Goal: Information Seeking & Learning: Learn about a topic

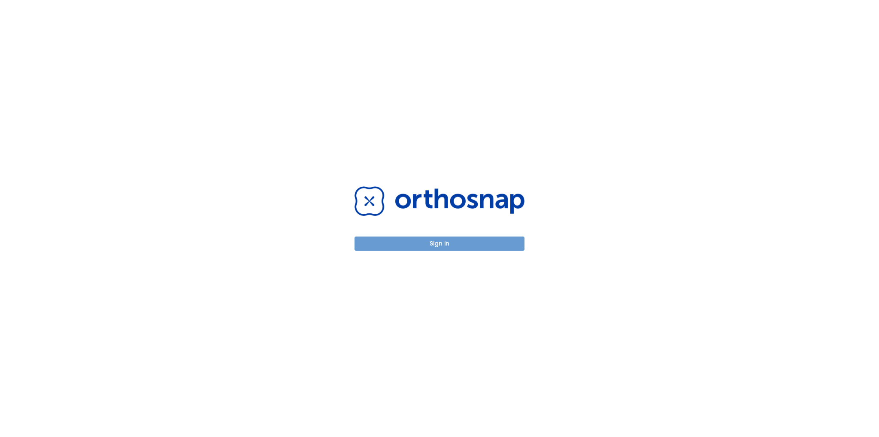
click at [431, 245] on button "Sign in" at bounding box center [439, 243] width 170 height 14
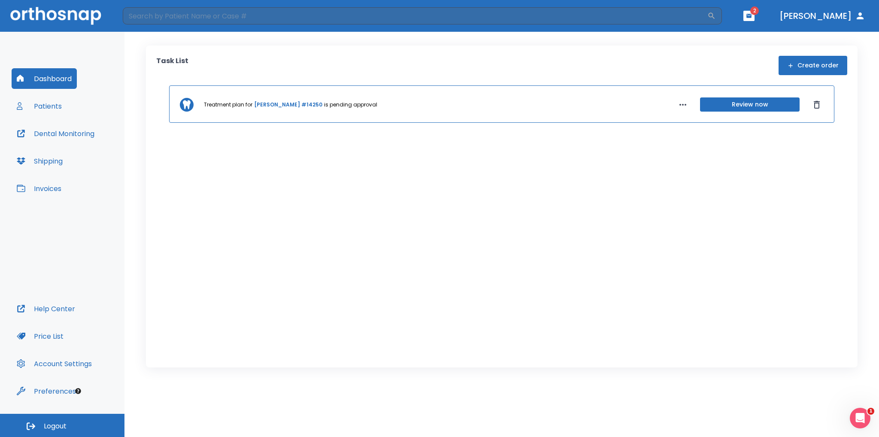
click at [51, 108] on button "Patients" at bounding box center [39, 106] width 55 height 21
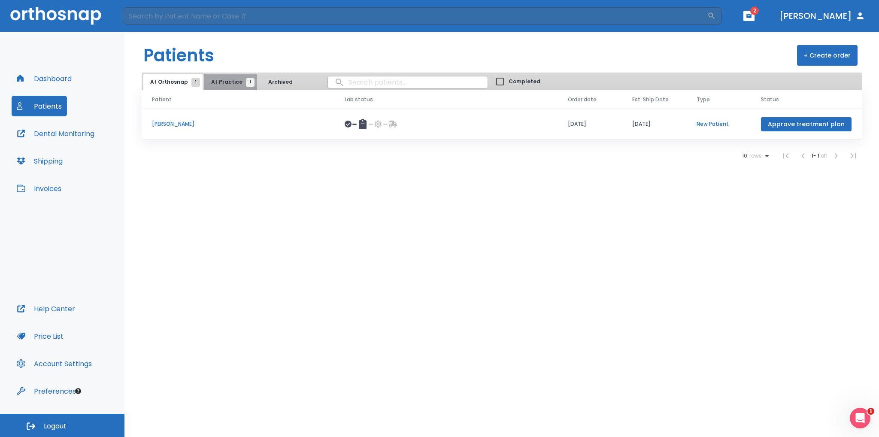
click at [235, 79] on span "At Practice 1" at bounding box center [230, 82] width 39 height 8
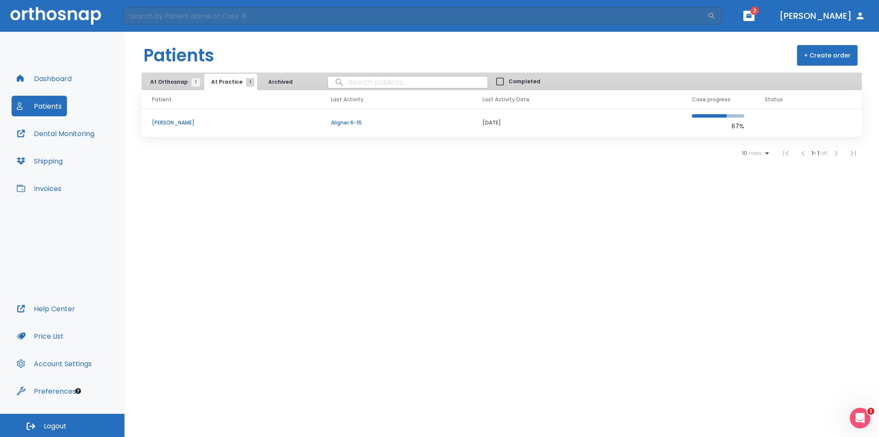
click at [279, 127] on td "Sheryl Javier" at bounding box center [231, 123] width 179 height 29
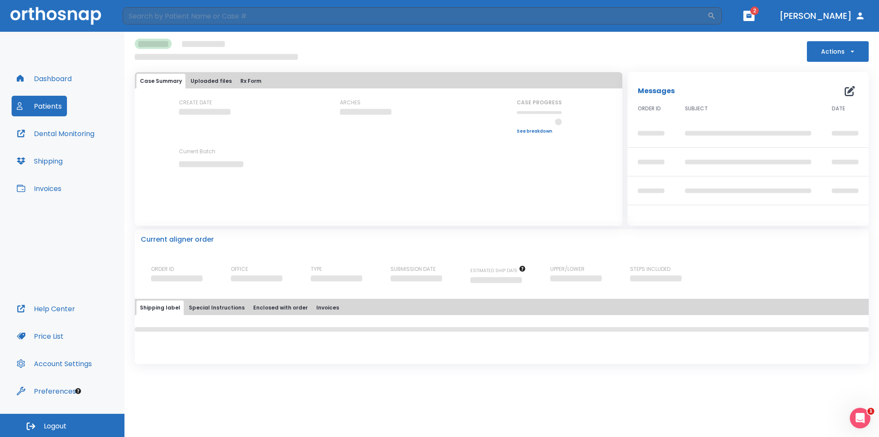
click at [336, 153] on div "CREATE DATE ARCHES CASE PROGRESS Upper progress (Est. Awaiting Data ) 0% Lower …" at bounding box center [378, 141] width 487 height 84
click at [311, 197] on div "CREATE DATE ARCHES CASE PROGRESS Upper progress (Est. Awaiting Data ) 0% Lower …" at bounding box center [378, 149] width 487 height 101
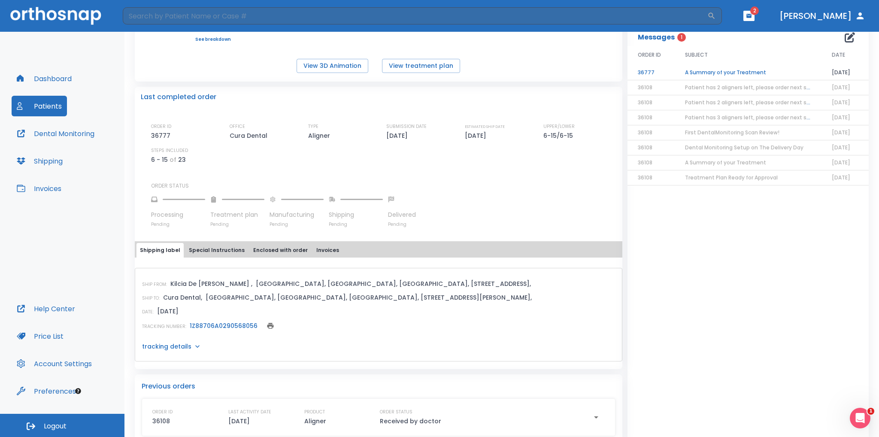
scroll to position [163, 0]
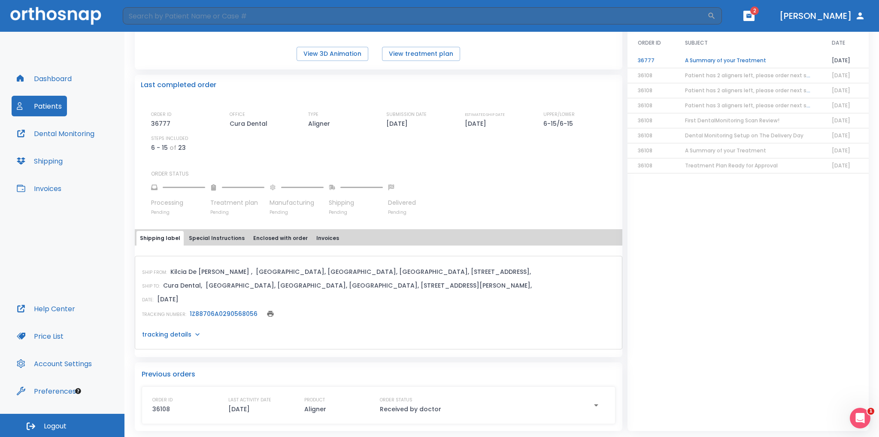
click at [197, 314] on link "1Z88706A0290568056" at bounding box center [224, 313] width 68 height 9
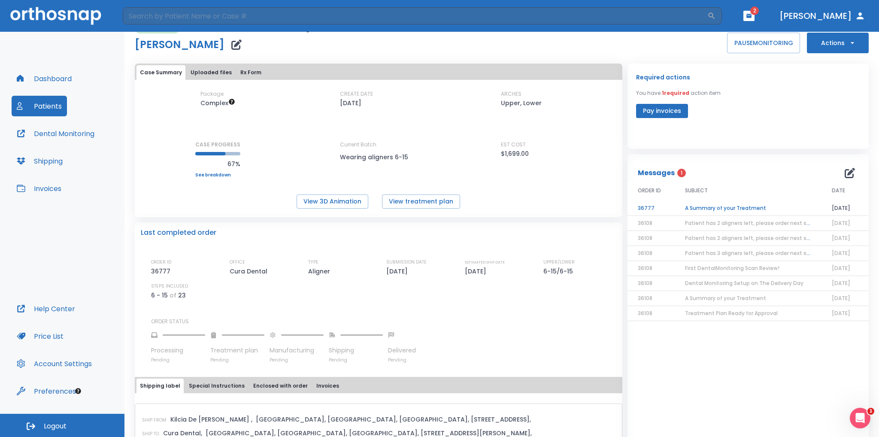
scroll to position [0, 0]
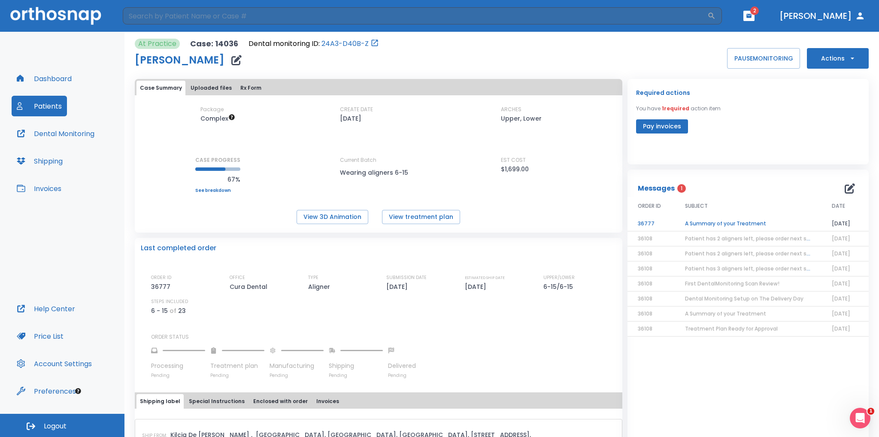
click at [45, 81] on button "Dashboard" at bounding box center [44, 78] width 65 height 21
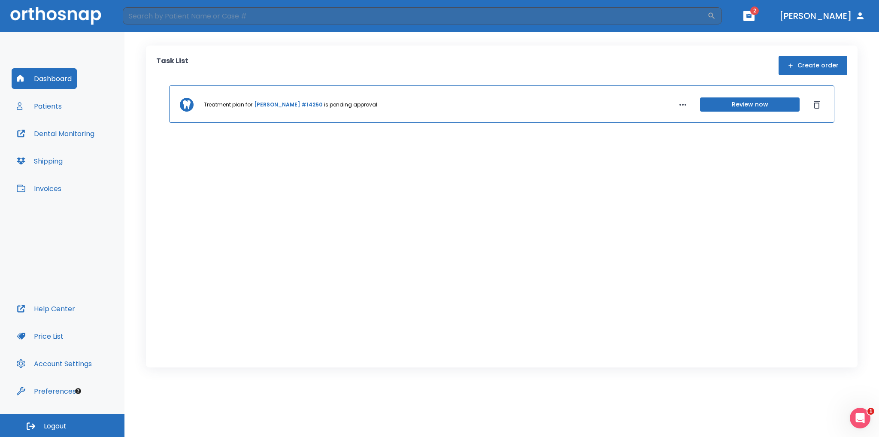
click at [291, 102] on link "Ryan Comerford #14250" at bounding box center [288, 105] width 68 height 8
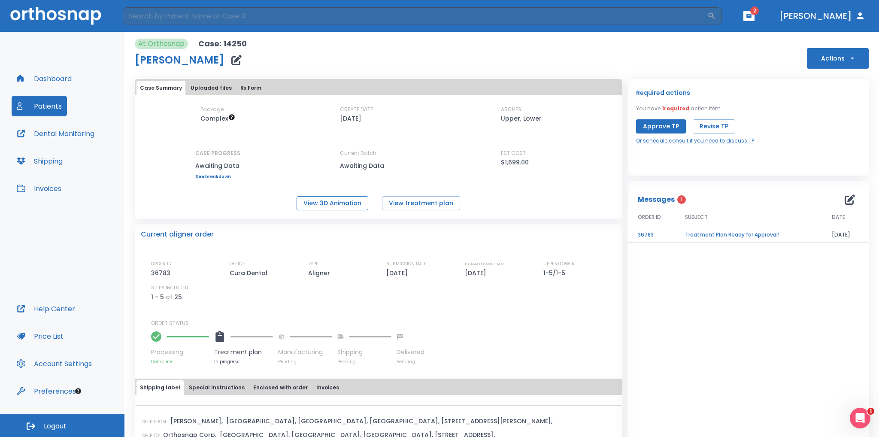
click at [339, 204] on button "View 3D Animation" at bounding box center [333, 203] width 72 height 14
click at [247, 88] on button "Rx Form" at bounding box center [251, 88] width 28 height 15
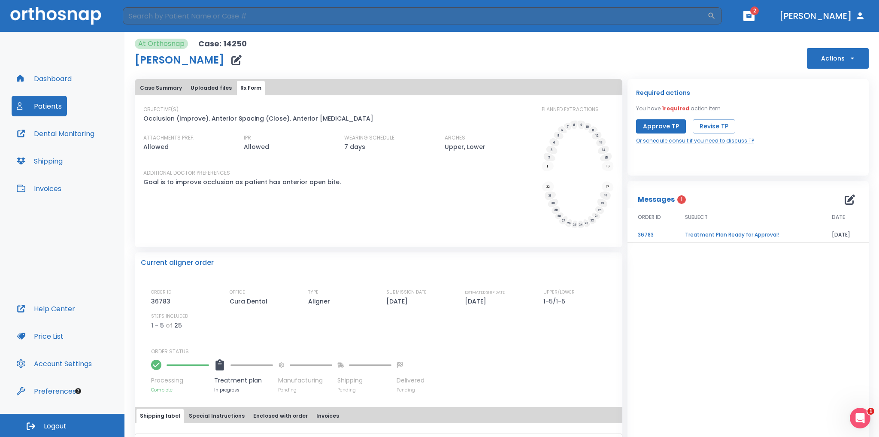
click at [212, 89] on button "Uploaded files" at bounding box center [211, 88] width 48 height 15
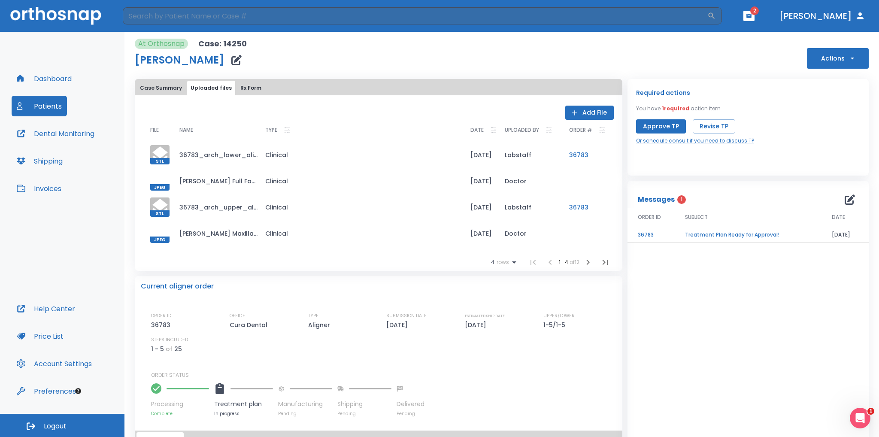
click at [163, 88] on button "Case Summary" at bounding box center [160, 88] width 49 height 15
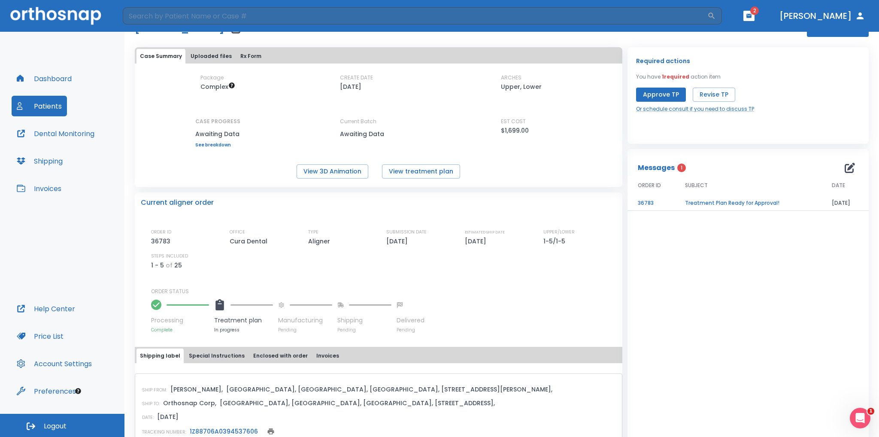
scroll to position [76, 0]
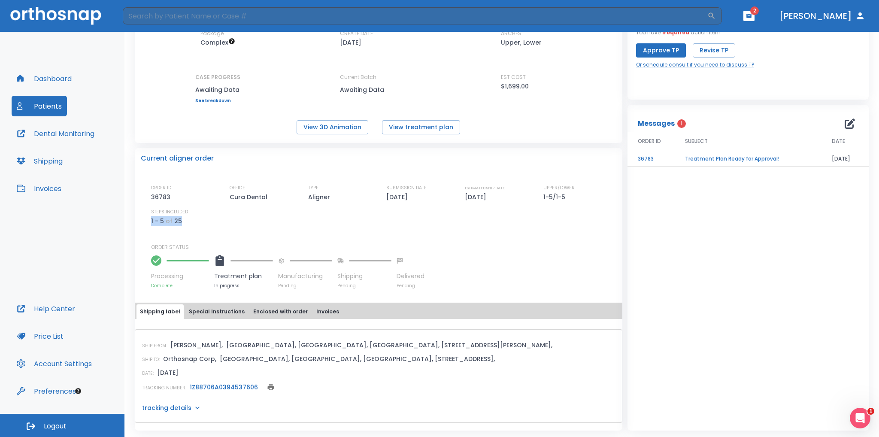
drag, startPoint x: 149, startPoint y: 218, endPoint x: 184, endPoint y: 222, distance: 34.5
click at [184, 222] on div "Current aligner order ORDER ID 36783 OFFICE Cura Dental TYPE Aligner SUBMISSION…" at bounding box center [378, 218] width 487 height 141
click at [263, 247] on p "ORDER STATUS" at bounding box center [383, 247] width 465 height 8
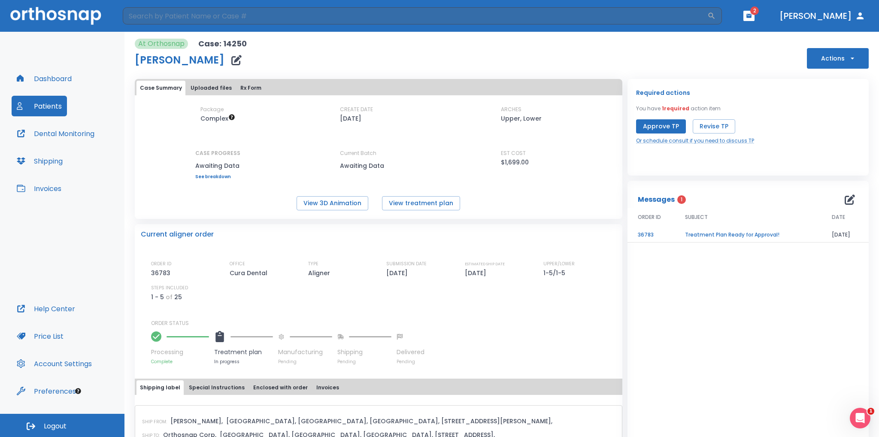
scroll to position [0, 0]
click at [426, 206] on button "View treatment plan" at bounding box center [421, 203] width 78 height 14
click at [245, 90] on button "Rx Form" at bounding box center [251, 88] width 28 height 15
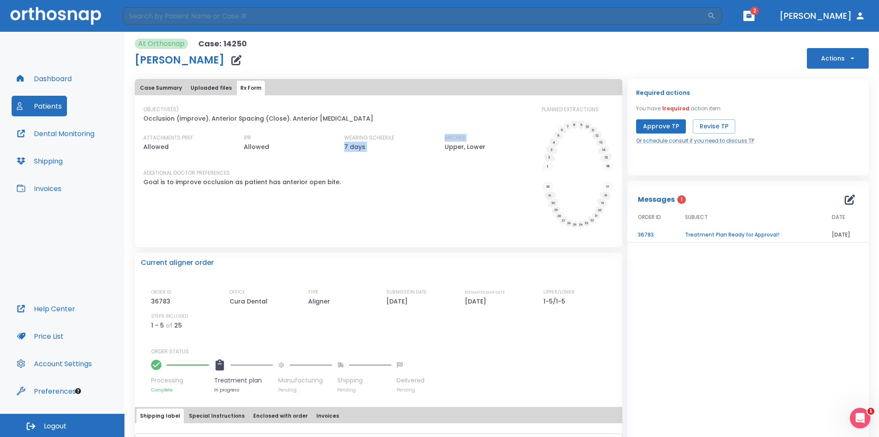
drag, startPoint x: 407, startPoint y: 158, endPoint x: 439, endPoint y: 160, distance: 32.7
click at [439, 160] on div "OBJECTIVE(S) Occlusion (Improve). Anterior Spacing (Close). Anterior Crossbite …" at bounding box center [337, 168] width 388 height 124
click at [472, 169] on div "ADDITIONAL DOCTOR PREFERENCES Goal is to improve occlusion as patient has anter…" at bounding box center [337, 181] width 388 height 25
click at [201, 88] on button "Uploaded files" at bounding box center [211, 88] width 48 height 15
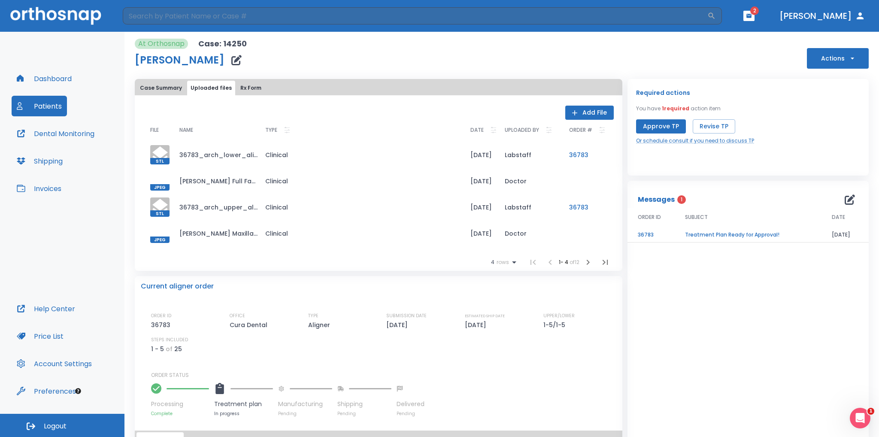
click at [242, 92] on button "Rx Form" at bounding box center [251, 88] width 28 height 15
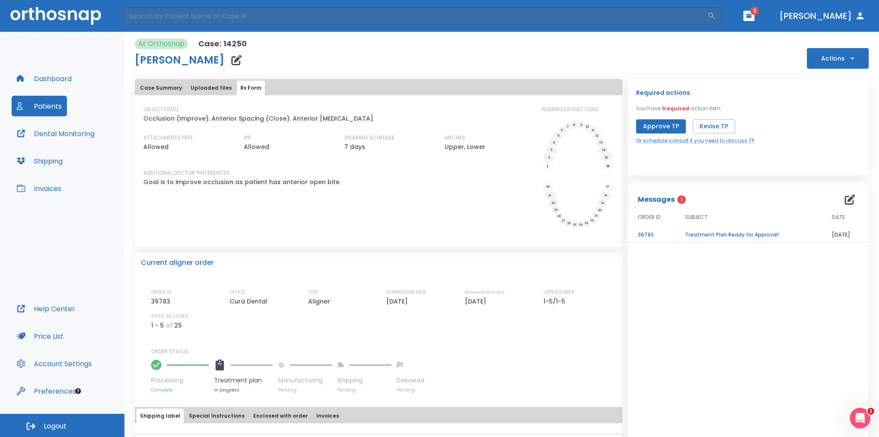
click at [171, 91] on button "Case Summary" at bounding box center [160, 88] width 49 height 15
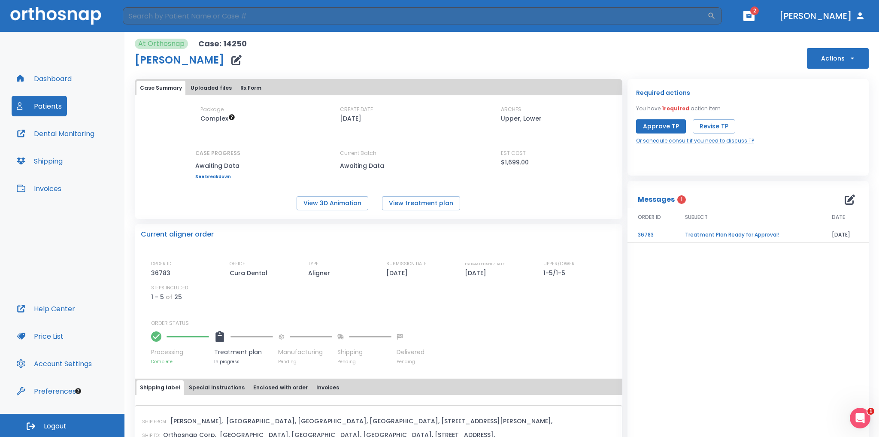
click at [211, 176] on link "See breakdown" at bounding box center [217, 176] width 45 height 5
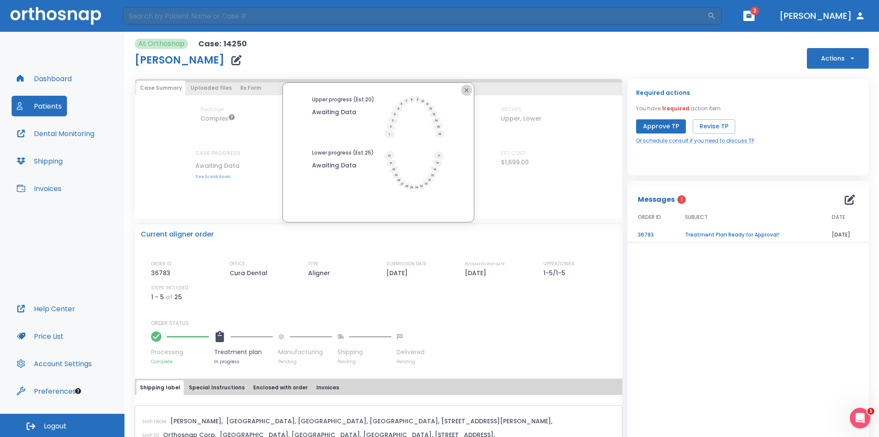
click at [468, 91] on icon "button" at bounding box center [466, 90] width 7 height 7
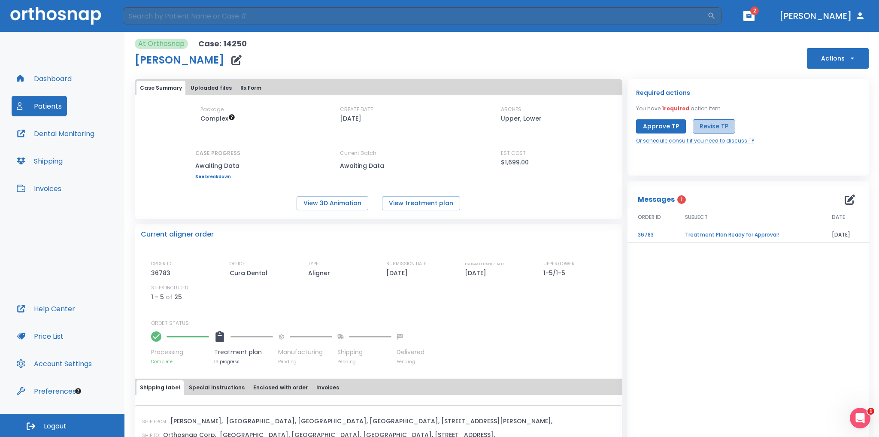
click at [703, 130] on button "Revise TP" at bounding box center [714, 126] width 42 height 14
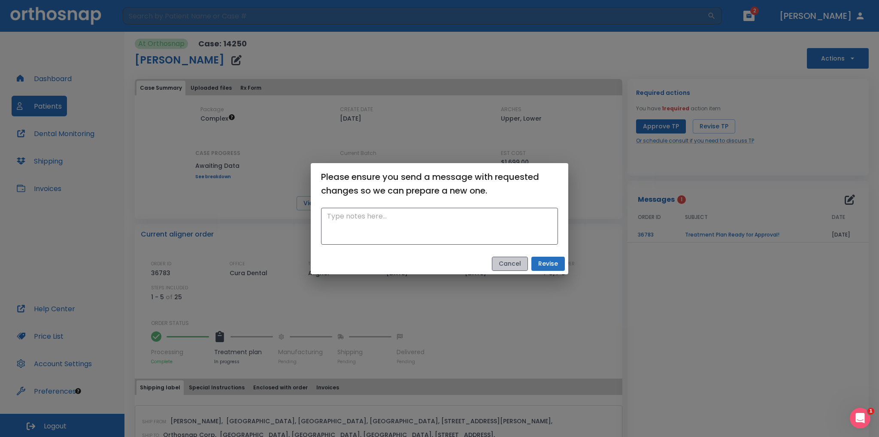
click at [509, 266] on button "Cancel" at bounding box center [510, 264] width 36 height 14
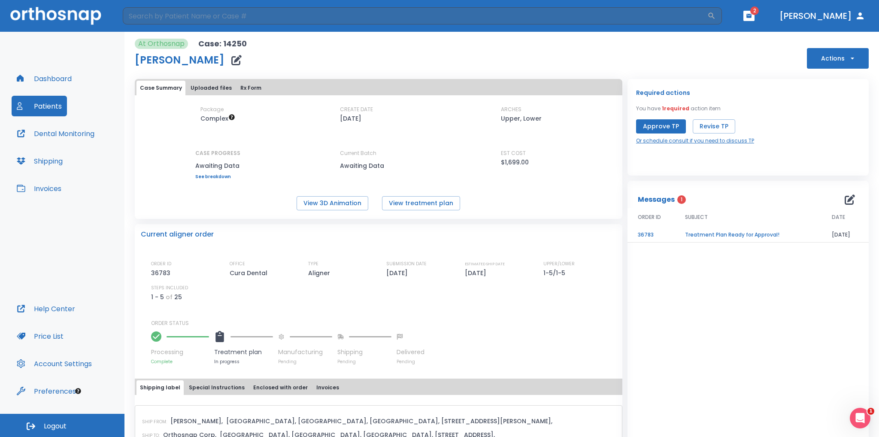
click at [667, 143] on link "Or schedule consult if you need to discuss TP" at bounding box center [695, 141] width 118 height 8
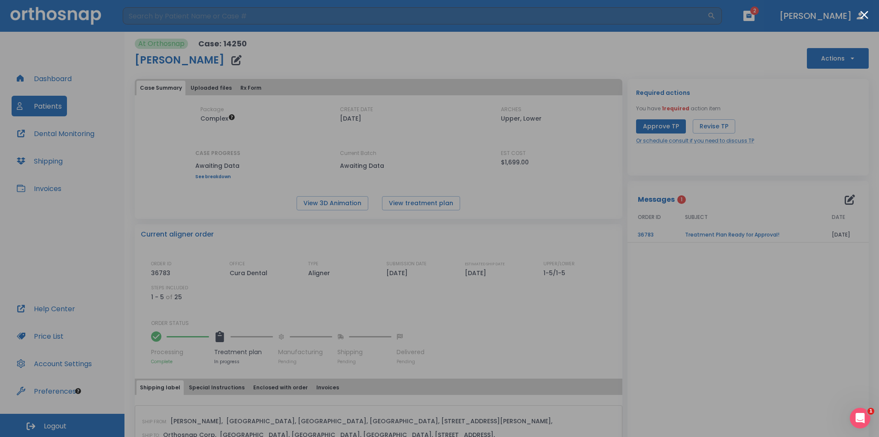
click at [693, 299] on div at bounding box center [439, 218] width 879 height 437
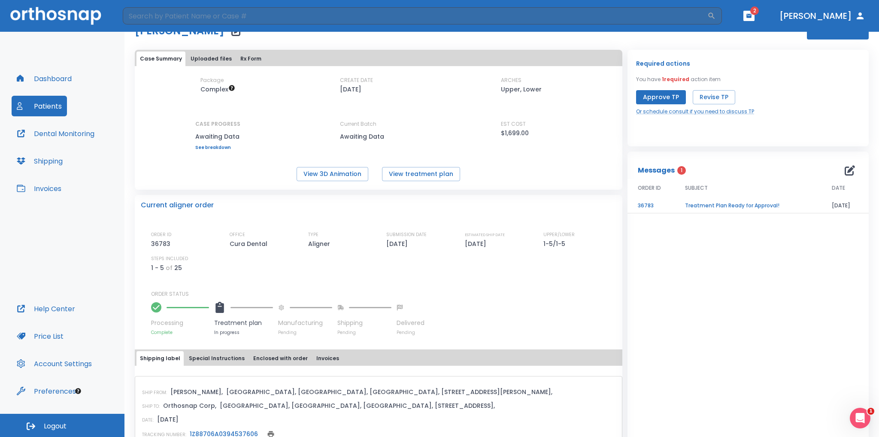
scroll to position [76, 0]
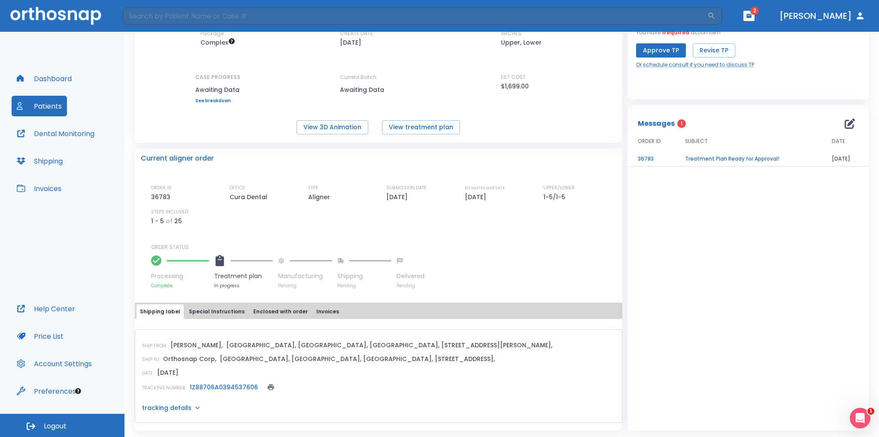
click at [227, 277] on p "Treatment plan" at bounding box center [243, 276] width 59 height 9
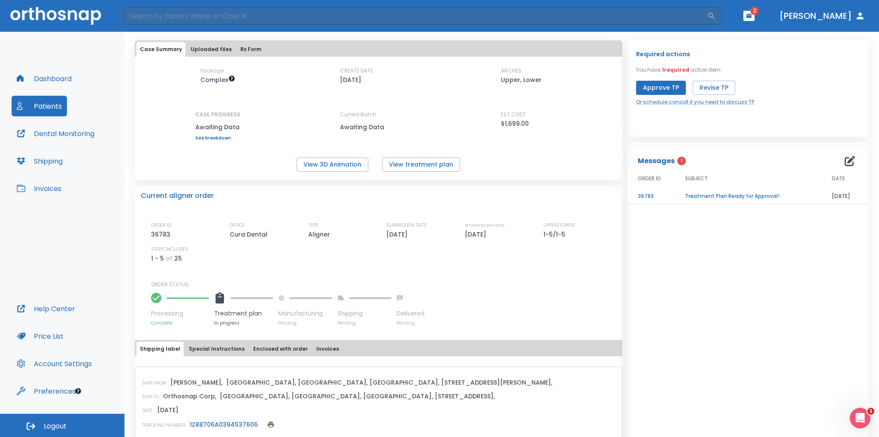
scroll to position [0, 0]
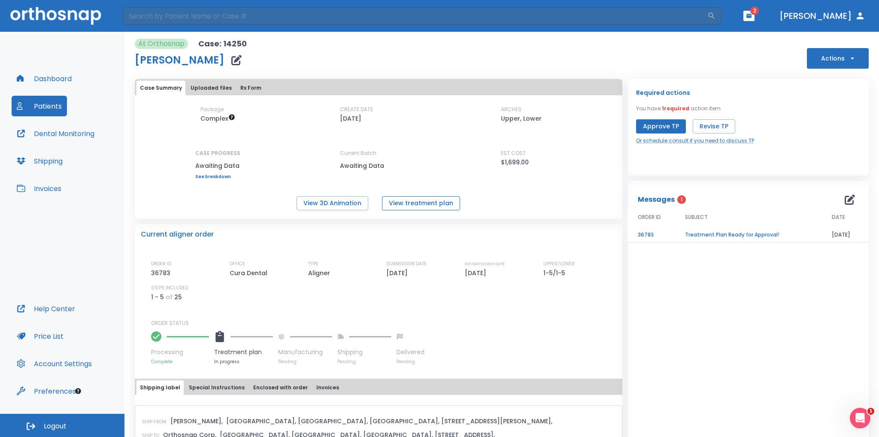
click at [395, 206] on button "View treatment plan" at bounding box center [421, 203] width 78 height 14
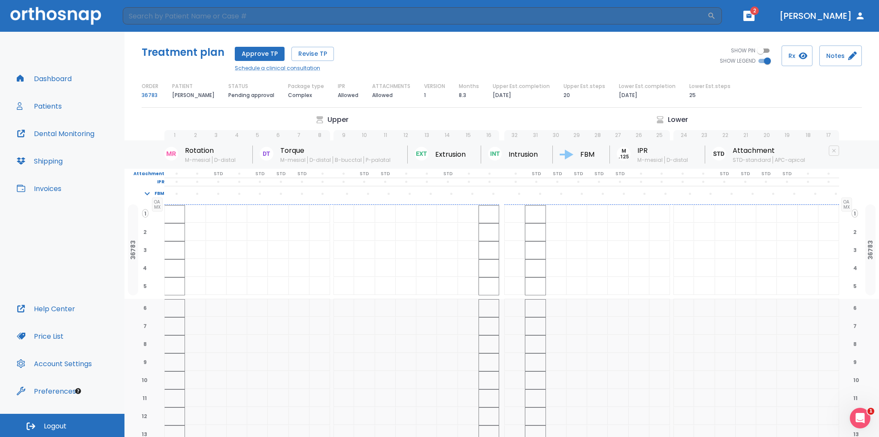
click at [758, 50] on input "SHOW PIN" at bounding box center [760, 50] width 31 height 10
click at [761, 51] on input "SHOW PIN" at bounding box center [767, 50] width 31 height 10
checkbox input "false"
click at [796, 62] on button "Rx" at bounding box center [796, 55] width 31 height 21
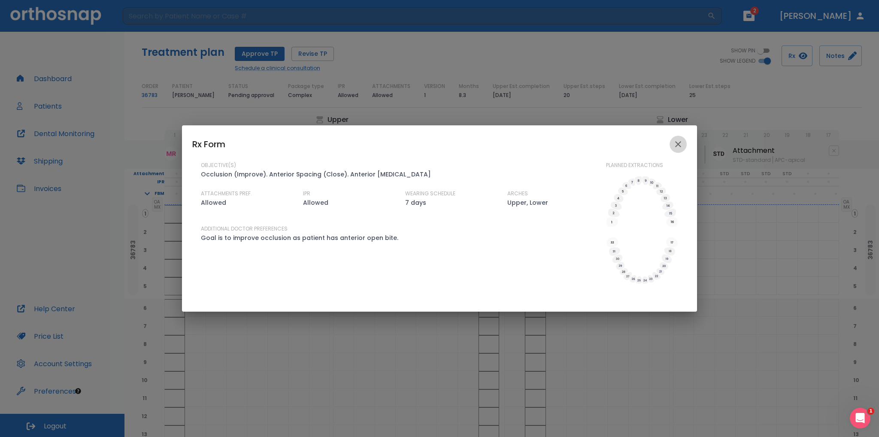
click at [678, 145] on icon "close" at bounding box center [678, 144] width 10 height 10
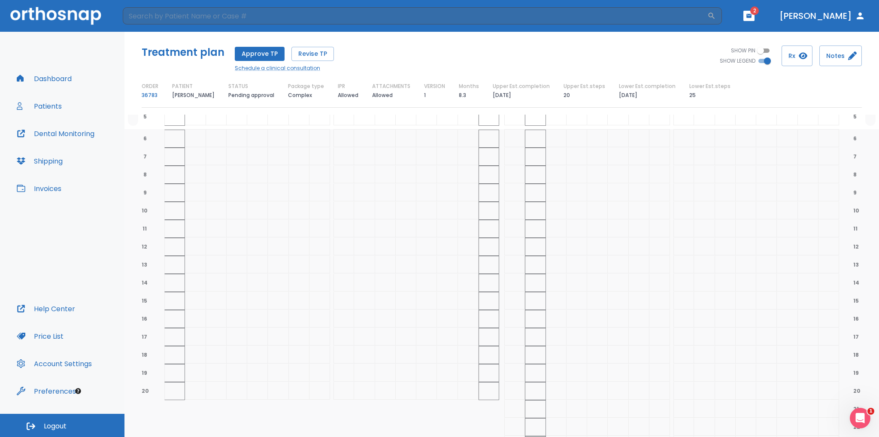
scroll to position [252, 0]
click at [41, 105] on button "Patients" at bounding box center [39, 106] width 55 height 21
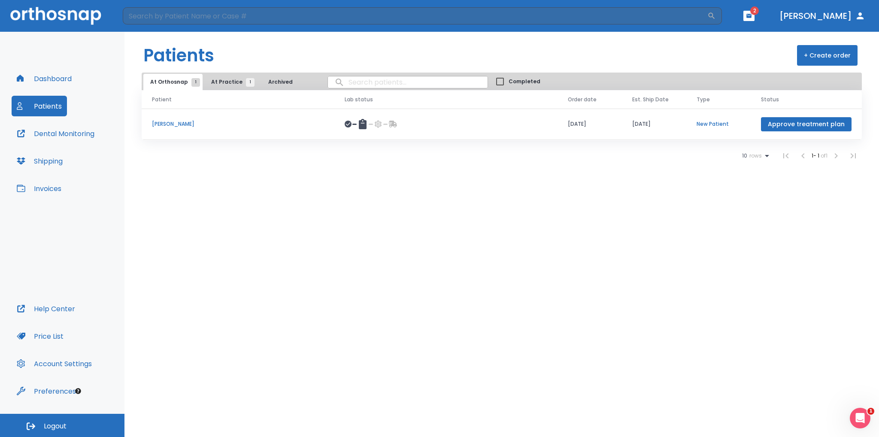
click at [166, 123] on p "[PERSON_NAME]" at bounding box center [238, 124] width 172 height 8
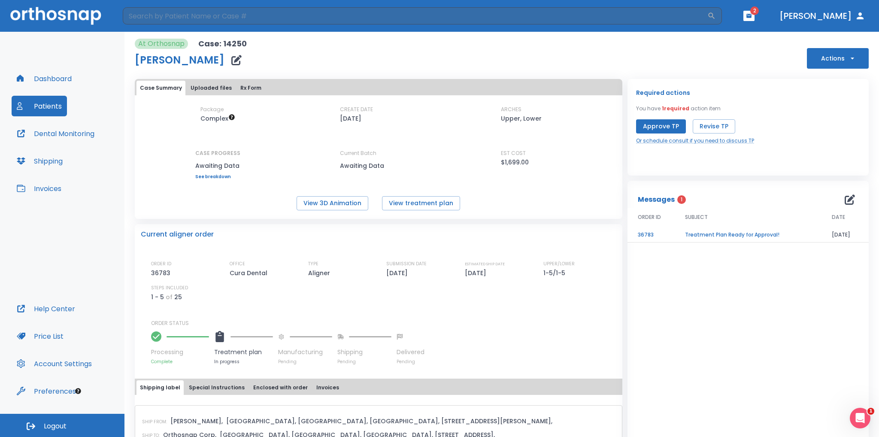
click at [220, 91] on button "Uploaded files" at bounding box center [211, 88] width 48 height 15
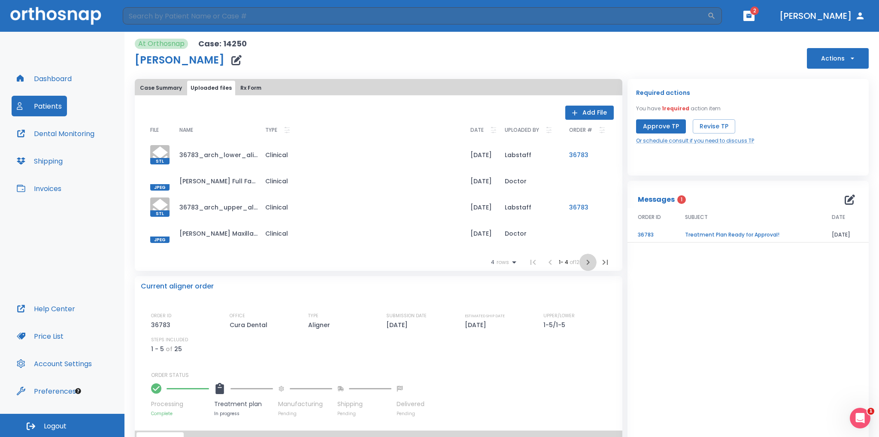
click at [583, 265] on icon "button" at bounding box center [588, 262] width 10 height 10
click at [160, 181] on div at bounding box center [159, 180] width 19 height 19
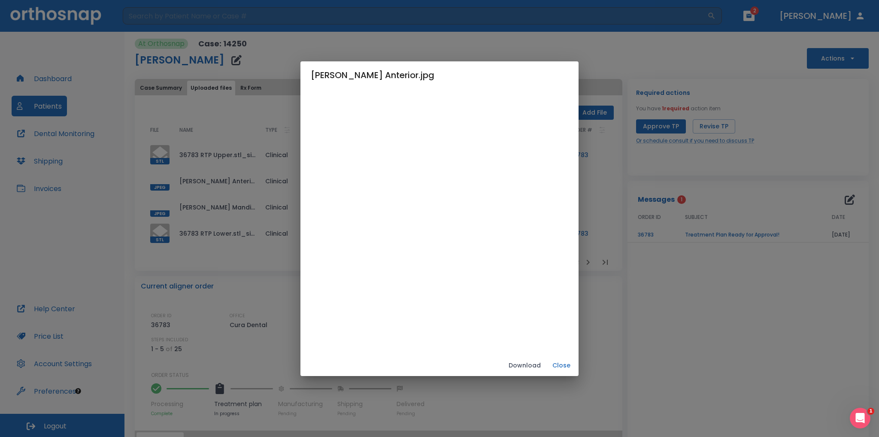
click at [158, 203] on div "[PERSON_NAME] Anterior.jpg Download Close" at bounding box center [439, 218] width 879 height 437
click at [162, 184] on div "[PERSON_NAME] Anterior.jpg Download Close" at bounding box center [439, 218] width 879 height 437
click at [575, 365] on button "Close" at bounding box center [561, 365] width 27 height 14
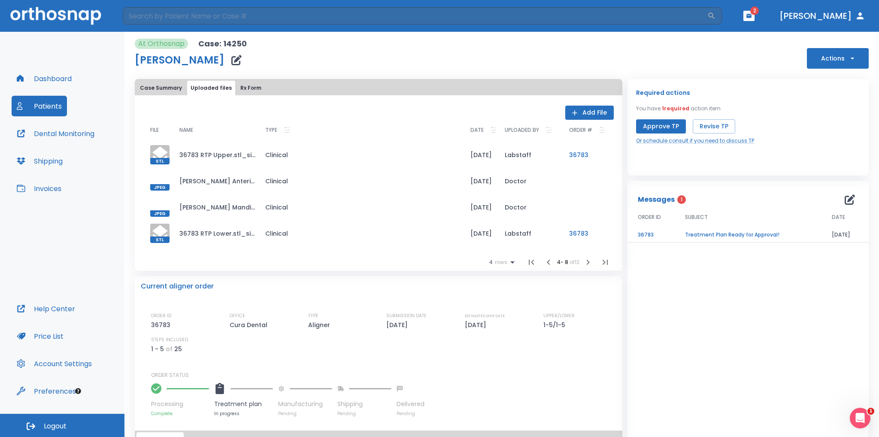
click at [157, 204] on div at bounding box center [159, 206] width 19 height 19
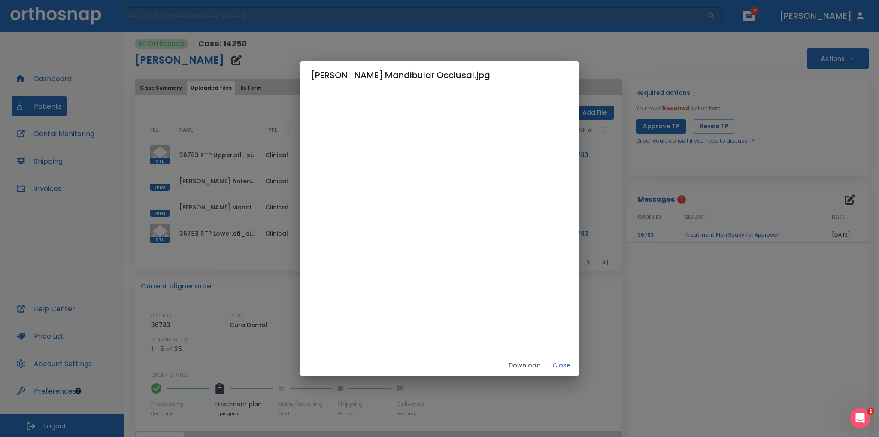
drag, startPoint x: 163, startPoint y: 227, endPoint x: 391, endPoint y: 286, distance: 236.3
click at [163, 227] on div "[PERSON_NAME] Mandibular Occlusal.jpg Download Close" at bounding box center [439, 218] width 879 height 437
click at [575, 366] on button "Close" at bounding box center [561, 365] width 27 height 14
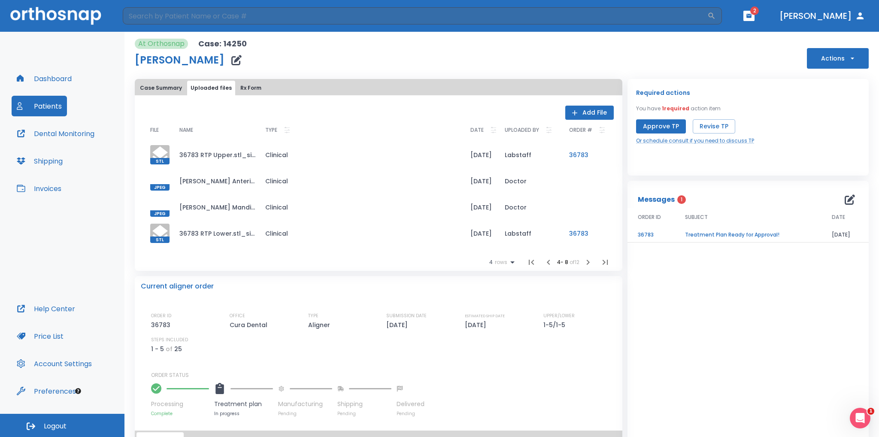
click at [163, 231] on icon at bounding box center [159, 233] width 15 height 16
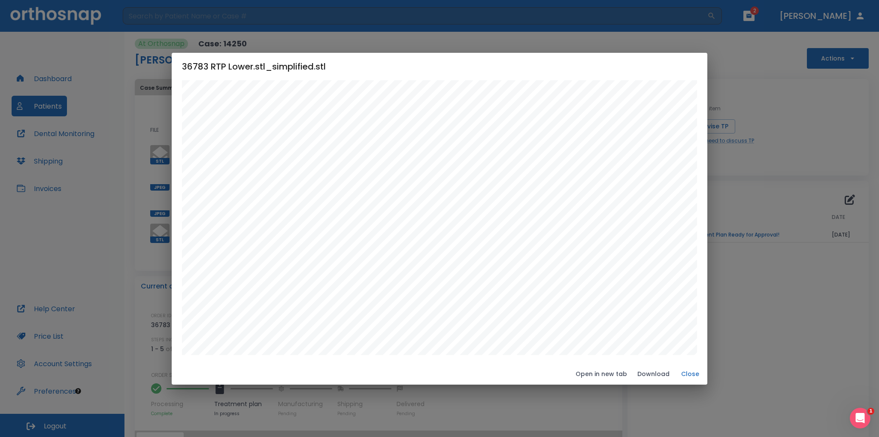
click at [683, 375] on button "Close" at bounding box center [689, 374] width 27 height 14
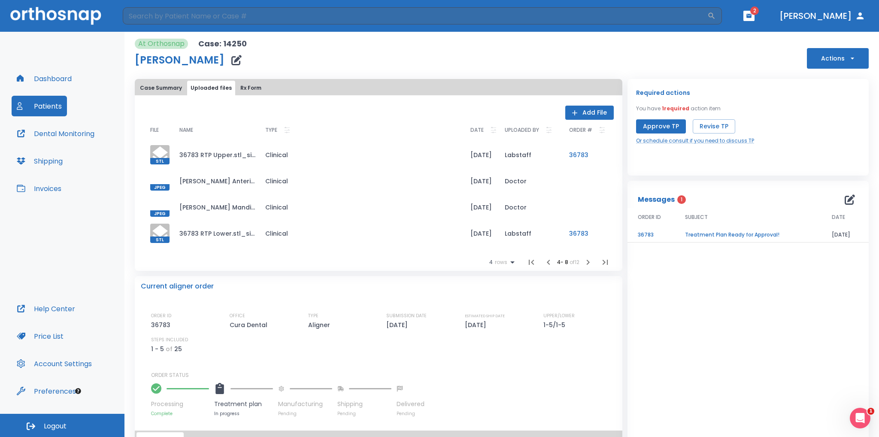
click at [543, 263] on icon "button" at bounding box center [548, 262] width 10 height 10
click at [253, 208] on td "36783_arch_upper_aligned.stl_simplified.stl" at bounding box center [216, 207] width 86 height 26
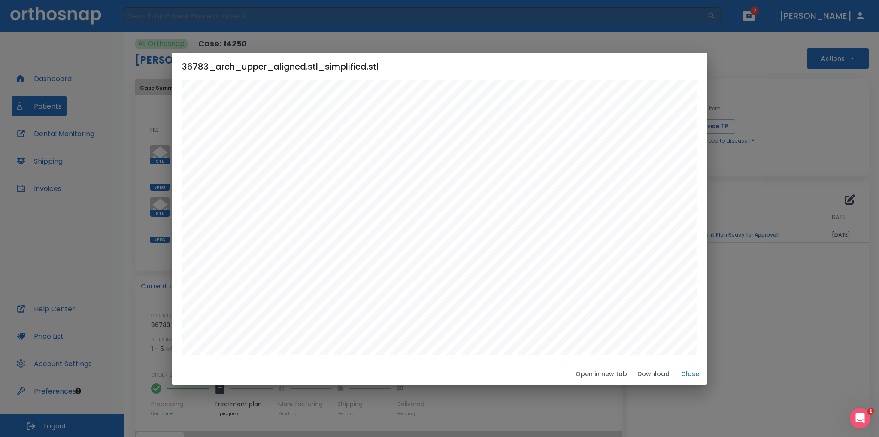
click at [688, 372] on button "Close" at bounding box center [689, 374] width 27 height 14
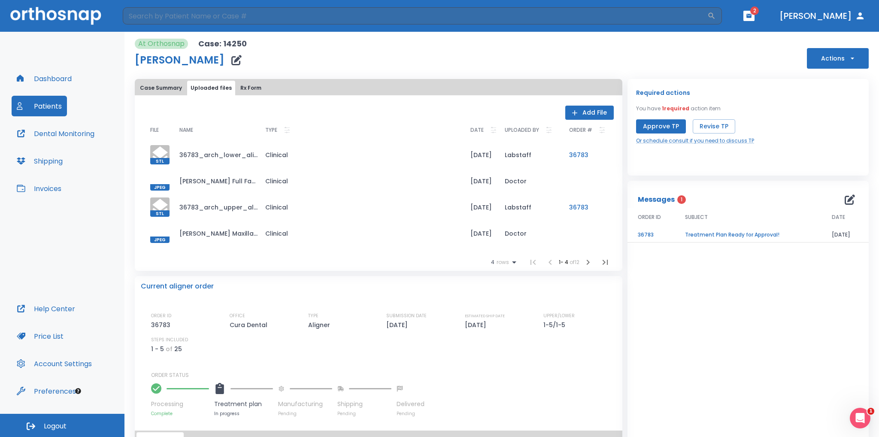
click at [163, 154] on icon at bounding box center [159, 154] width 15 height 16
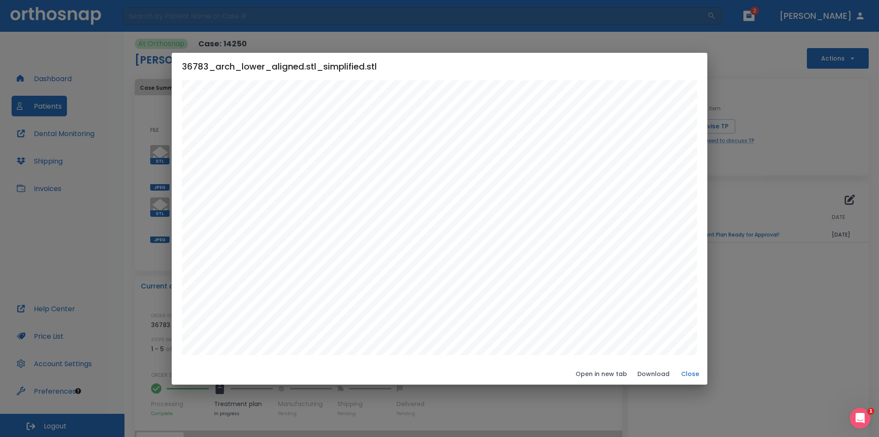
click at [687, 373] on button "Close" at bounding box center [689, 374] width 27 height 14
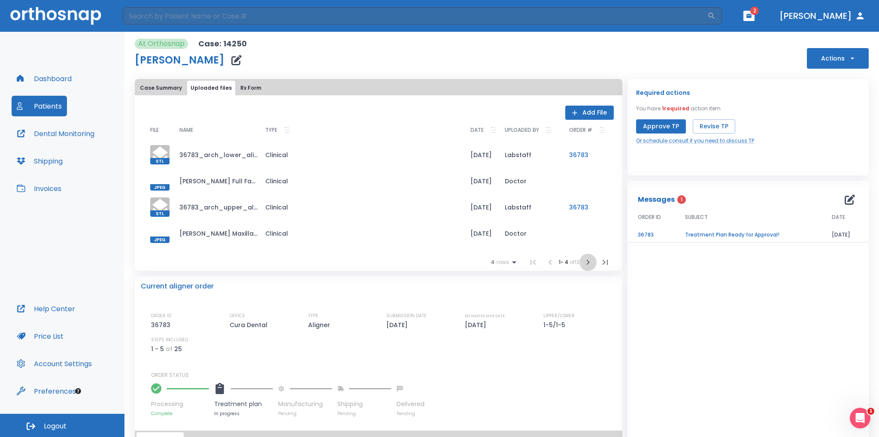
click at [583, 265] on icon "button" at bounding box center [588, 262] width 10 height 10
click at [160, 228] on div at bounding box center [159, 233] width 19 height 19
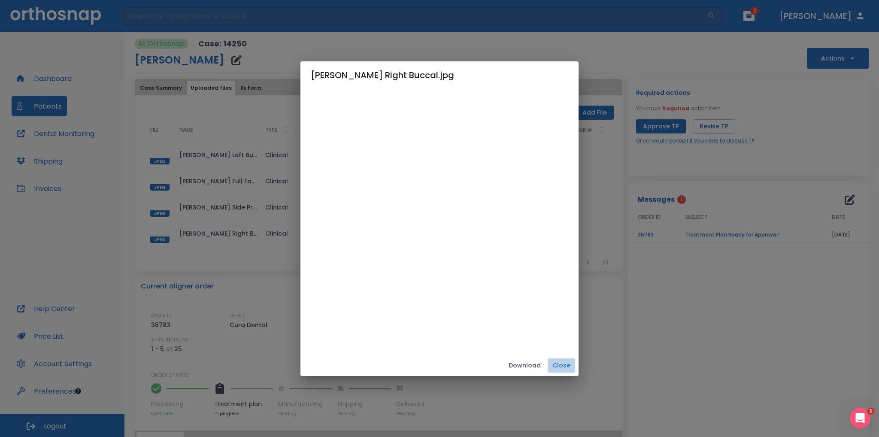
click at [575, 364] on button "Close" at bounding box center [561, 365] width 27 height 14
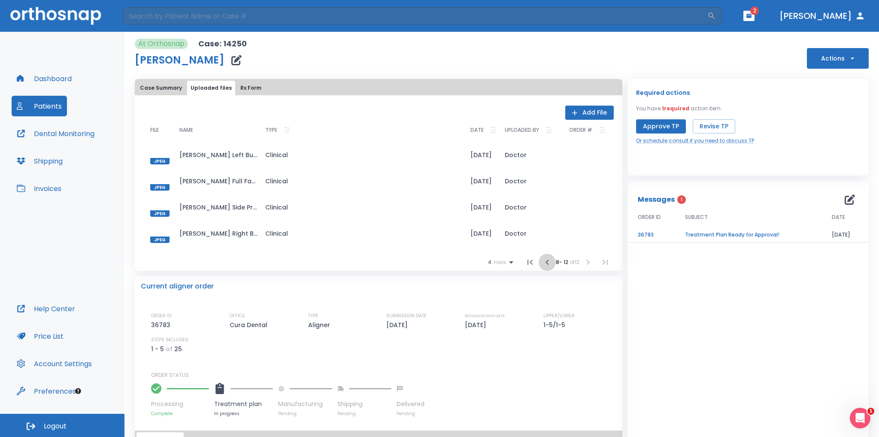
click at [542, 263] on icon "button" at bounding box center [547, 262] width 10 height 10
click at [543, 263] on icon "button" at bounding box center [548, 262] width 10 height 10
click at [542, 262] on li at bounding box center [550, 262] width 17 height 17
